Goal: Task Accomplishment & Management: Use online tool/utility

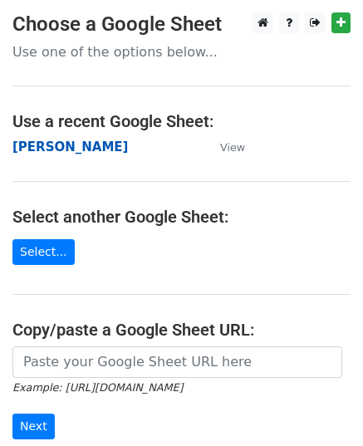
click at [38, 147] on strong "[PERSON_NAME]" at bounding box center [69, 147] width 115 height 15
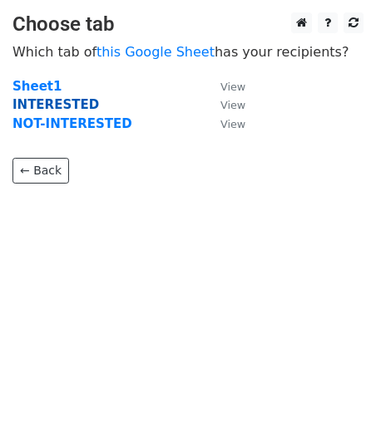
click at [57, 101] on strong "INTERESTED" at bounding box center [55, 104] width 86 height 15
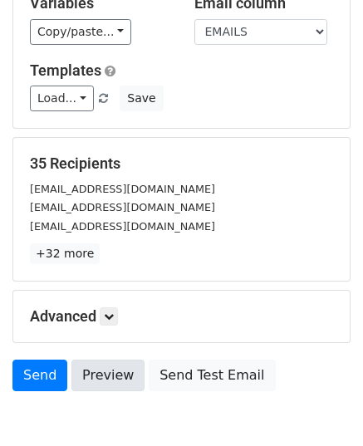
scroll to position [196, 0]
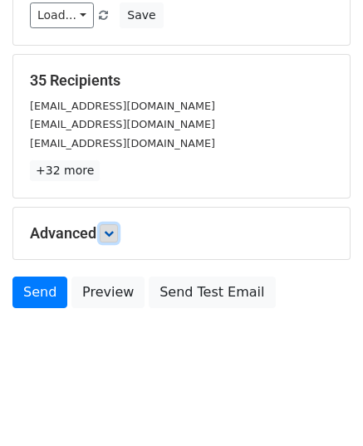
click at [106, 233] on link at bounding box center [109, 233] width 18 height 18
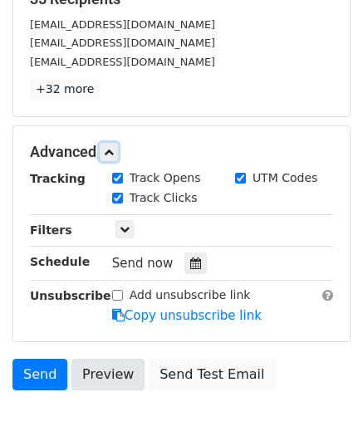
scroll to position [358, 0]
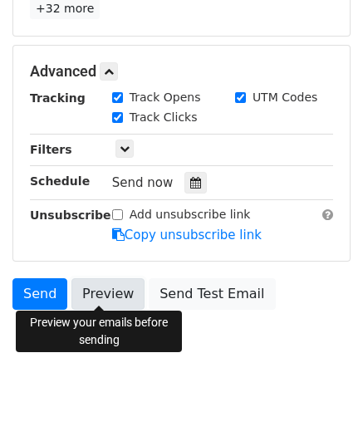
click at [110, 297] on link "Preview" at bounding box center [107, 294] width 73 height 32
click at [113, 298] on link "Preview" at bounding box center [107, 294] width 73 height 32
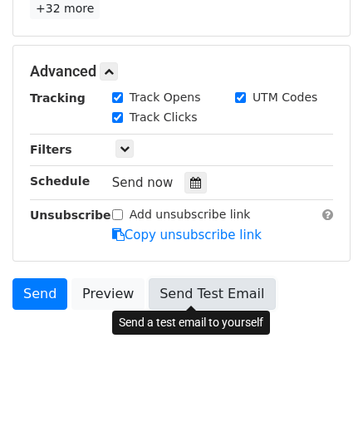
click at [199, 282] on link "Send Test Email" at bounding box center [212, 294] width 126 height 32
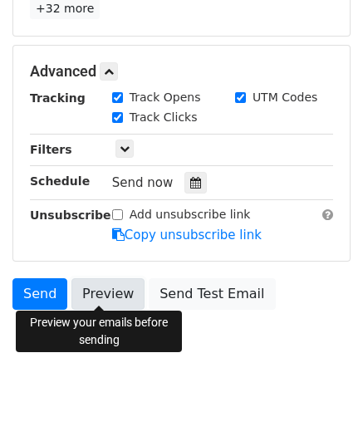
click at [108, 291] on link "Preview" at bounding box center [107, 294] width 73 height 32
click at [106, 292] on link "Preview" at bounding box center [107, 294] width 73 height 32
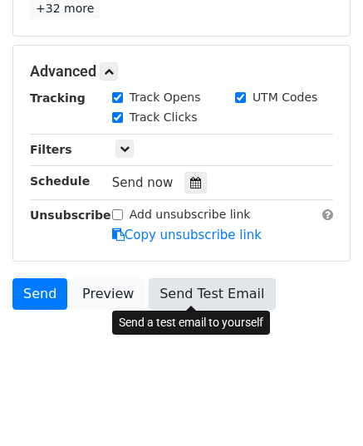
click at [175, 292] on link "Send Test Email" at bounding box center [212, 294] width 126 height 32
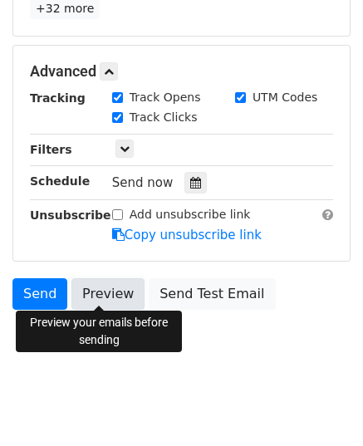
click at [101, 288] on link "Preview" at bounding box center [107, 294] width 73 height 32
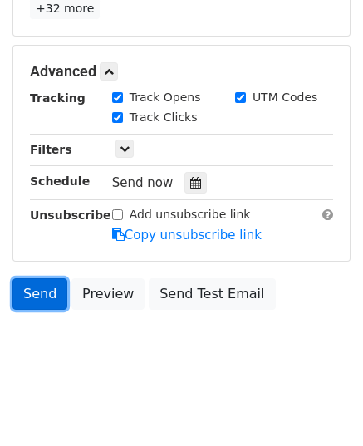
click at [47, 295] on link "Send" at bounding box center [39, 294] width 55 height 32
